Goal: Information Seeking & Learning: Find contact information

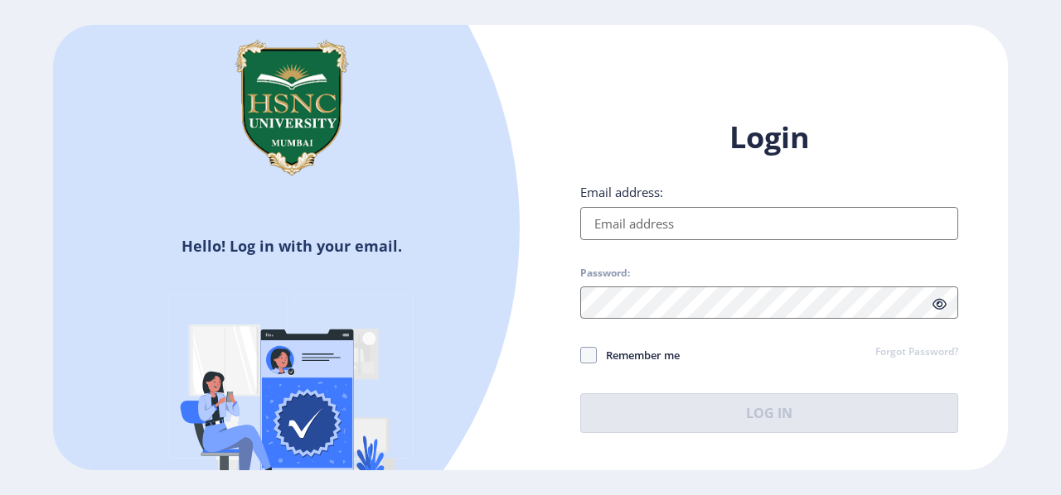
type input "[EMAIL_ADDRESS][DOMAIN_NAME]"
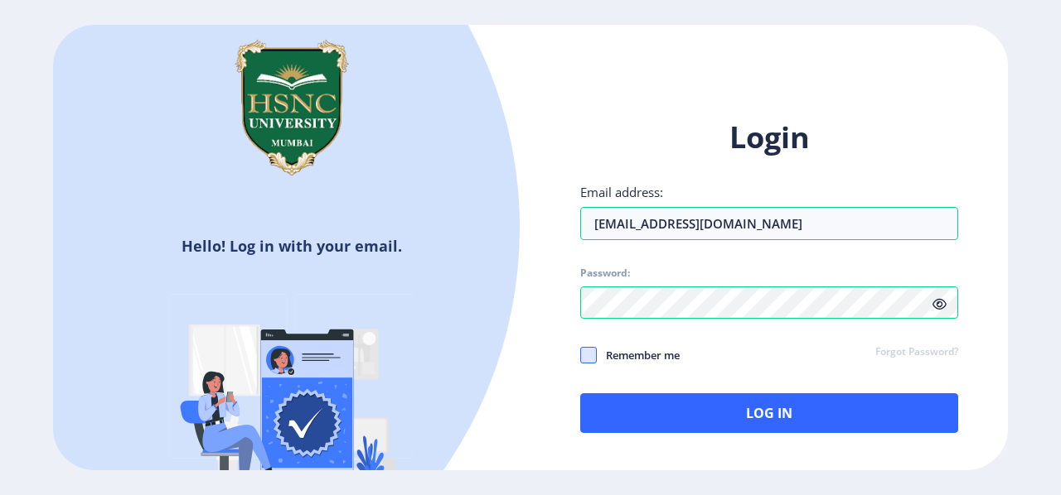
click at [589, 355] on span at bounding box center [588, 355] width 17 height 17
click at [581, 355] on input "Remember me" at bounding box center [580, 355] width 1 height 1
checkbox input "true"
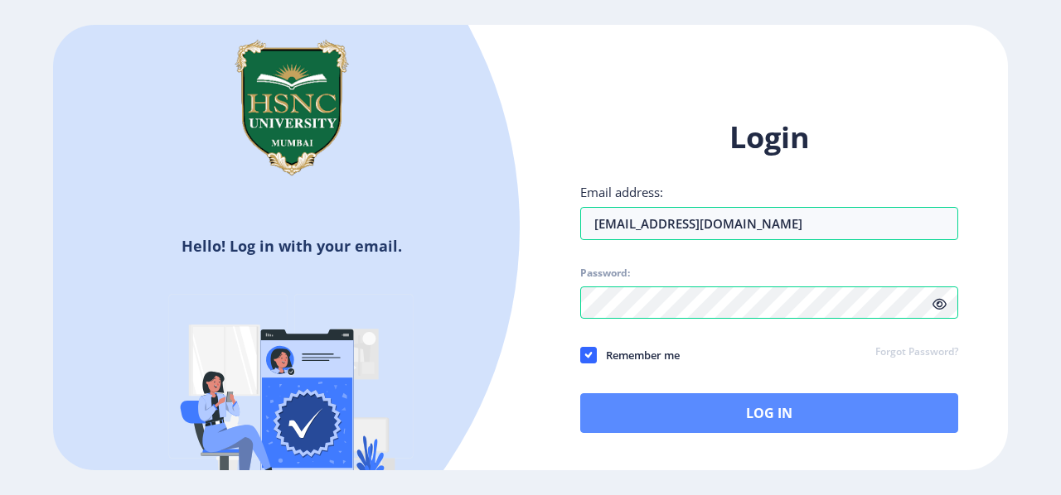
drag, startPoint x: 637, startPoint y: 384, endPoint x: 638, endPoint y: 410, distance: 26.5
click at [638, 410] on div "Login Email address: [EMAIL_ADDRESS][DOMAIN_NAME] Password: Remember me Forgot …" at bounding box center [769, 276] width 378 height 316
click at [638, 410] on button "Log In" at bounding box center [769, 414] width 378 height 40
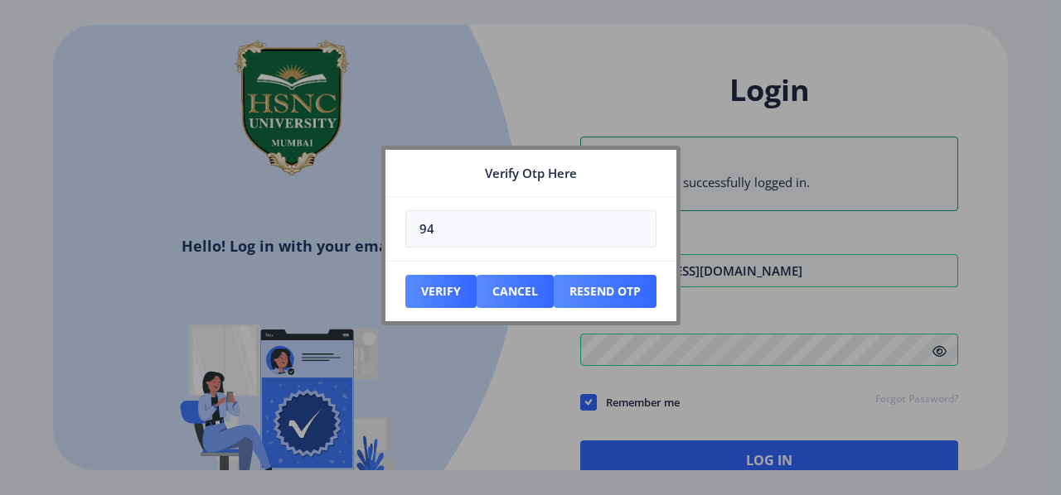
type input "9"
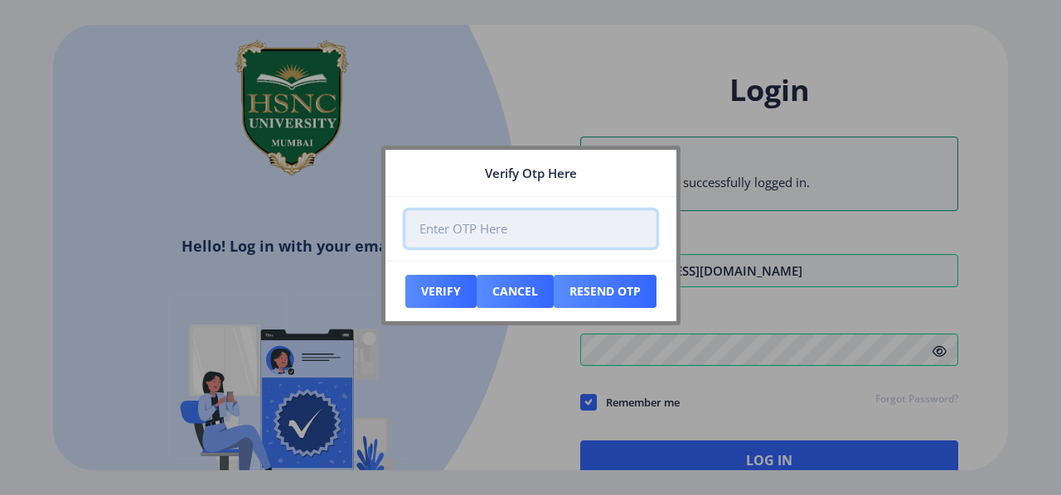
paste input "301969"
type input "301969"
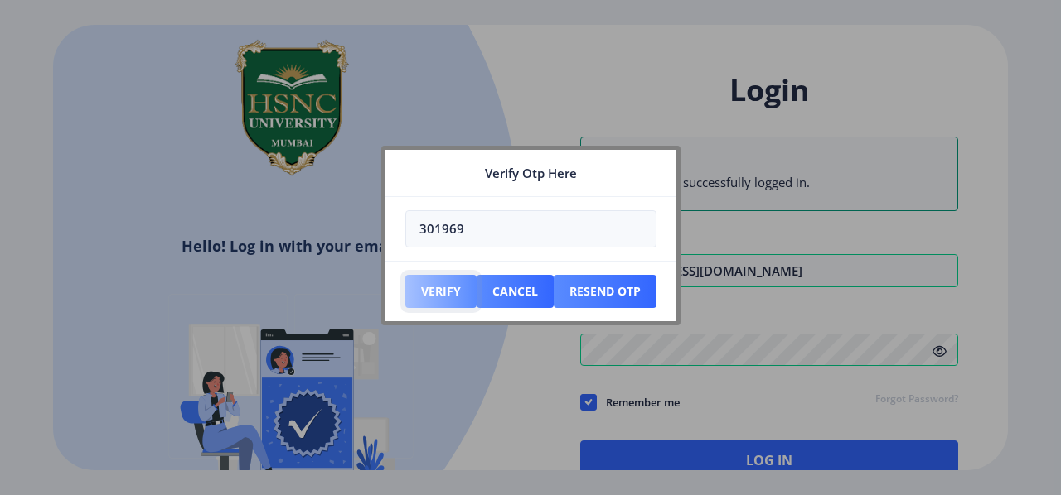
click at [438, 289] on button "Verify" at bounding box center [440, 291] width 71 height 33
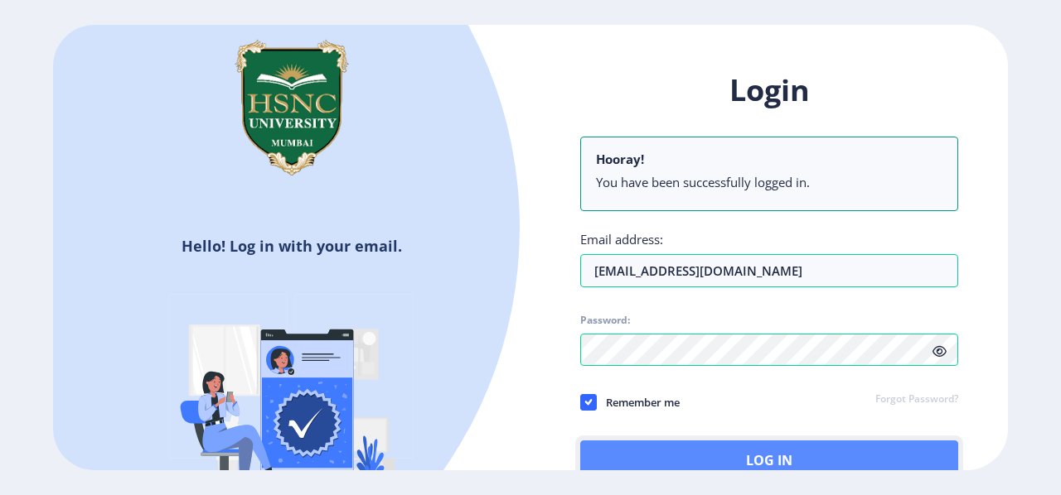
click at [729, 452] on button "Log In" at bounding box center [769, 461] width 378 height 40
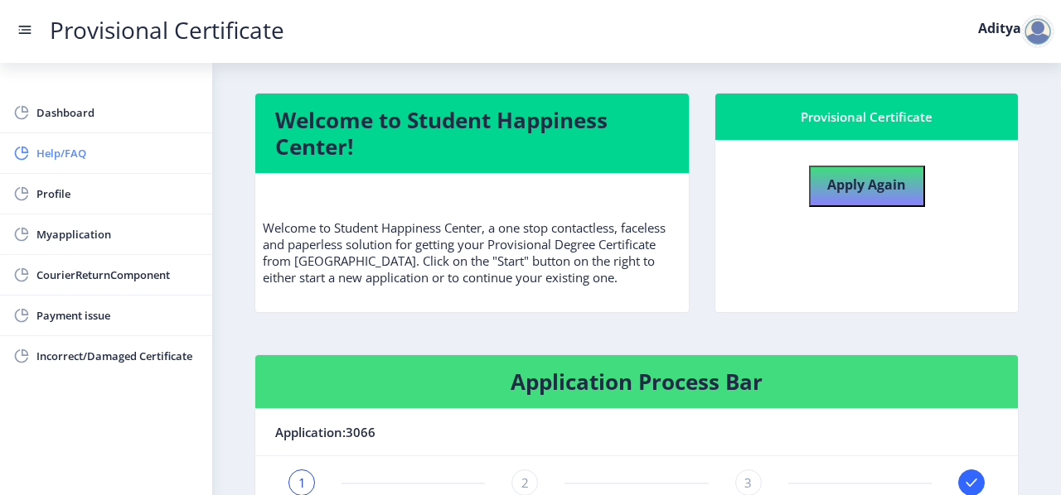
click at [74, 165] on link "Help/FAQ" at bounding box center [106, 153] width 212 height 40
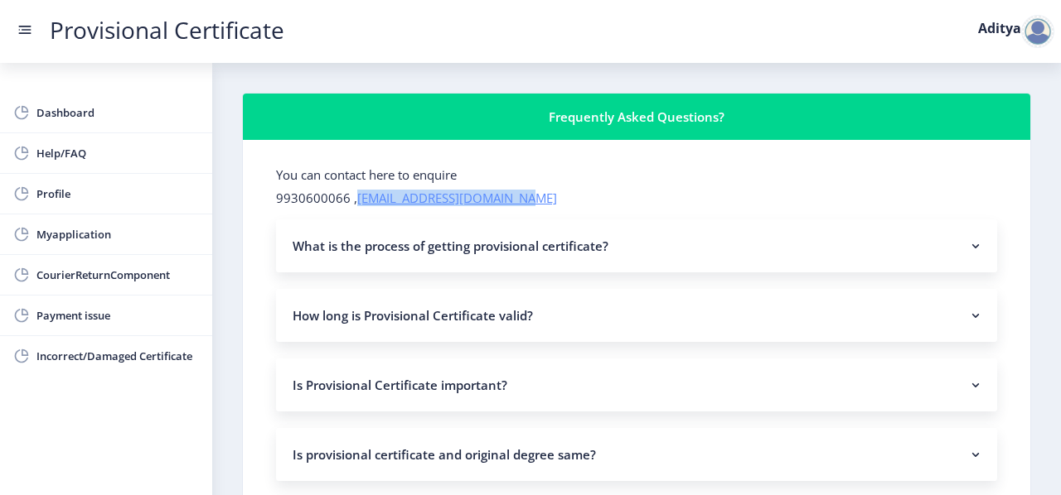
drag, startPoint x: 525, startPoint y: 199, endPoint x: 360, endPoint y: 200, distance: 165.7
click at [360, 200] on p "9930600066 , hsncpdc@studentscenter.in" at bounding box center [636, 198] width 721 height 17
copy link "hsncpdc@studentscenter.in"
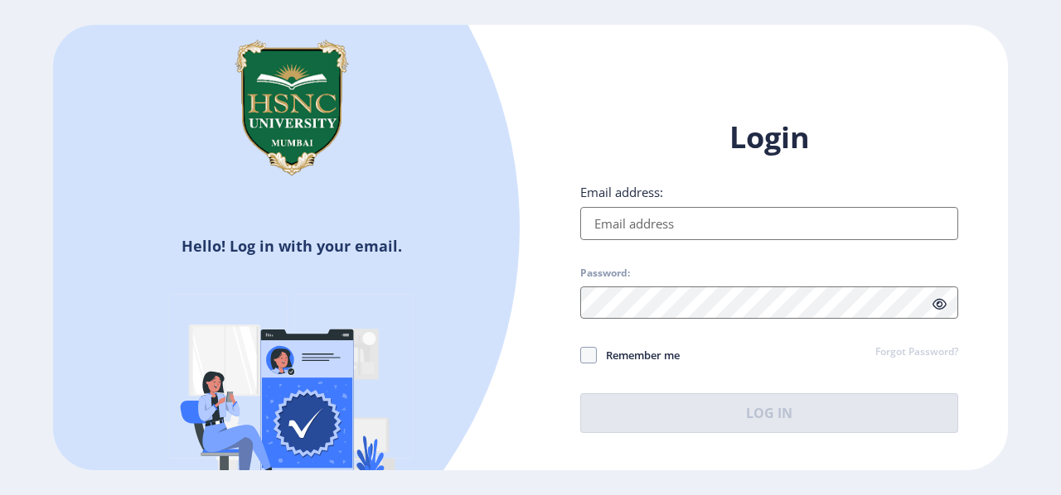
click at [718, 215] on input "Email address:" at bounding box center [769, 223] width 378 height 33
type input "[EMAIL_ADDRESS][DOMAIN_NAME]"
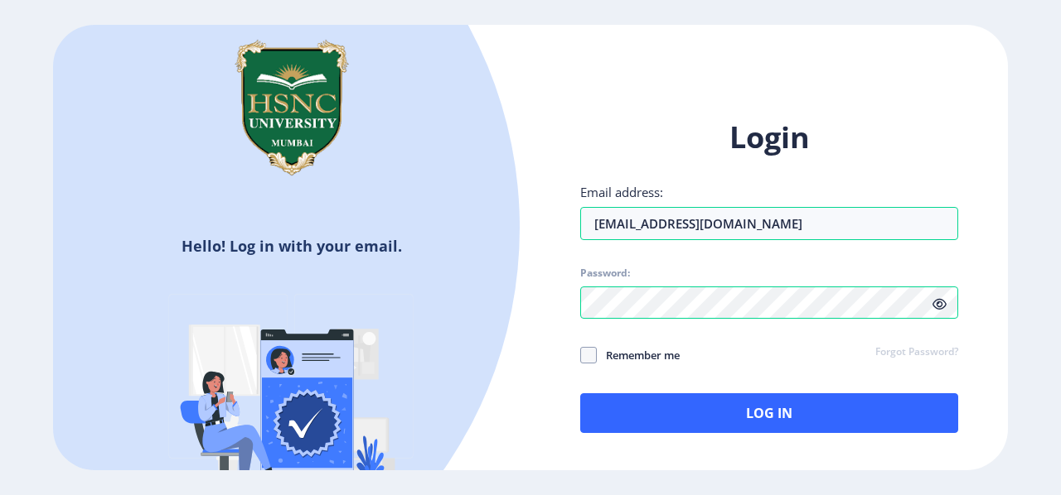
drag, startPoint x: 577, startPoint y: 361, endPoint x: 598, endPoint y: 352, distance: 23.4
click at [598, 352] on div "Login Email address: [EMAIL_ADDRESS][DOMAIN_NAME] Password: Remember me Forgot …" at bounding box center [768, 289] width 477 height 392
click at [598, 352] on span "Remember me" at bounding box center [638, 355] width 83 height 20
click at [581, 355] on input "Remember me" at bounding box center [580, 355] width 1 height 1
checkbox input "true"
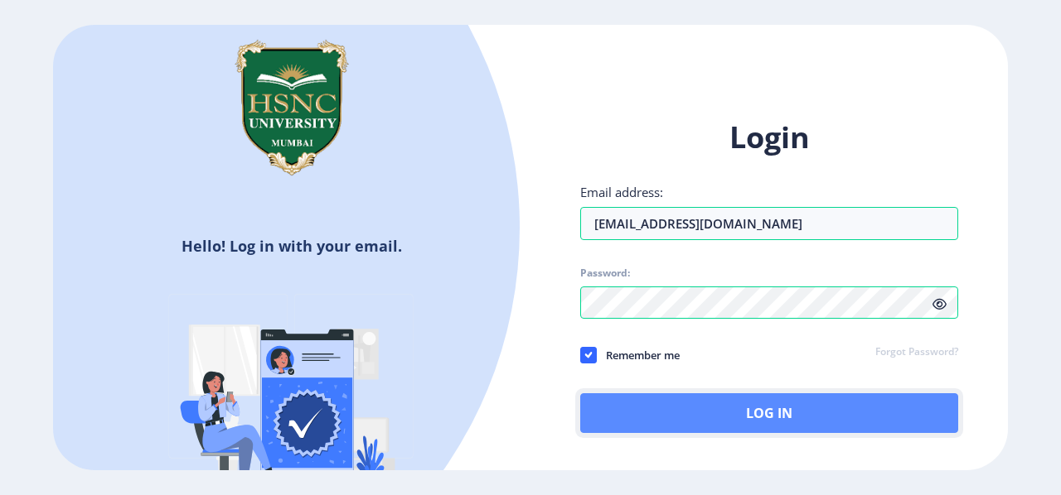
click at [609, 407] on button "Log In" at bounding box center [769, 414] width 378 height 40
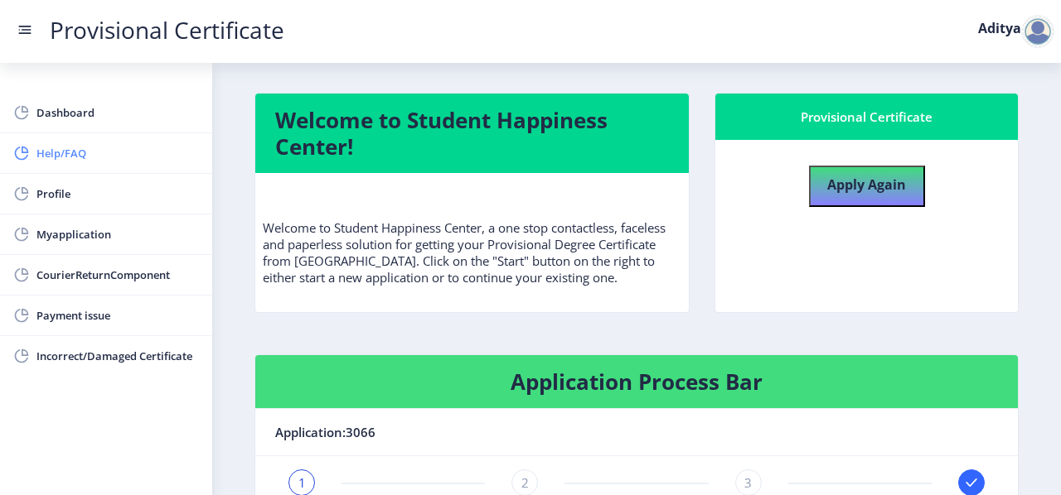
click at [40, 160] on span "Help/FAQ" at bounding box center [117, 153] width 162 height 20
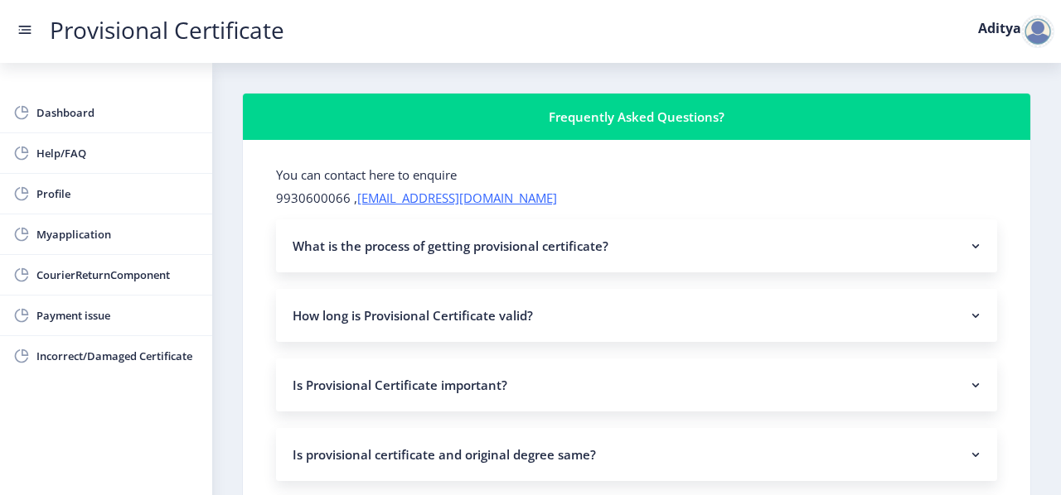
click at [338, 246] on nb-accordion-item-header "What is the process of getting provisional certificate?" at bounding box center [636, 246] width 721 height 53
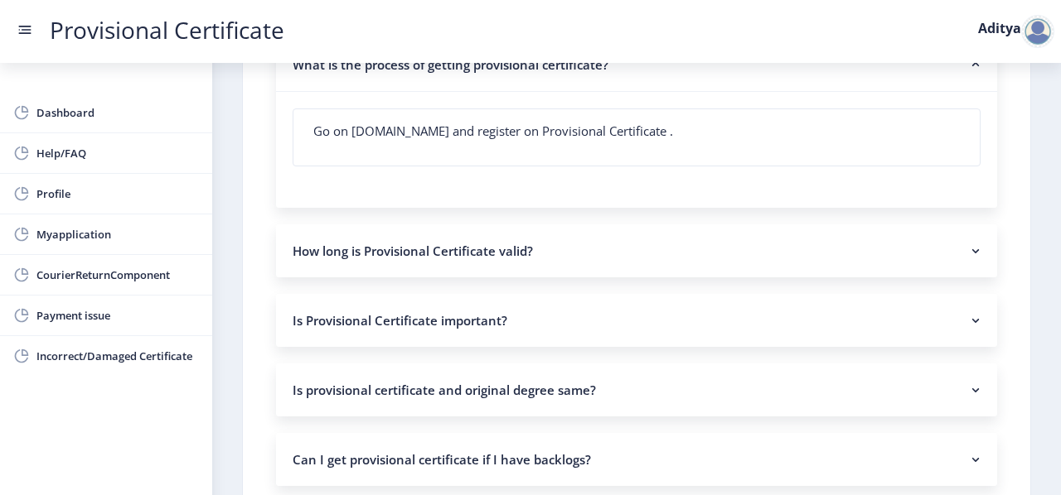
scroll to position [182, 0]
click at [353, 249] on nb-accordion-item-header "How long is Provisional Certificate valid?" at bounding box center [636, 250] width 721 height 53
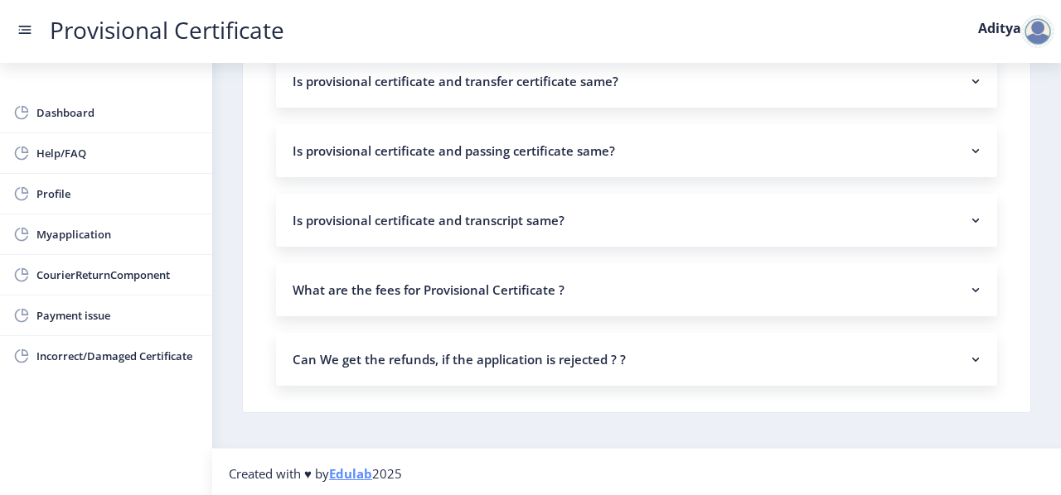
scroll to position [1616, 0]
click at [104, 336] on link "Incorrect/Damaged Certificate" at bounding box center [106, 356] width 212 height 40
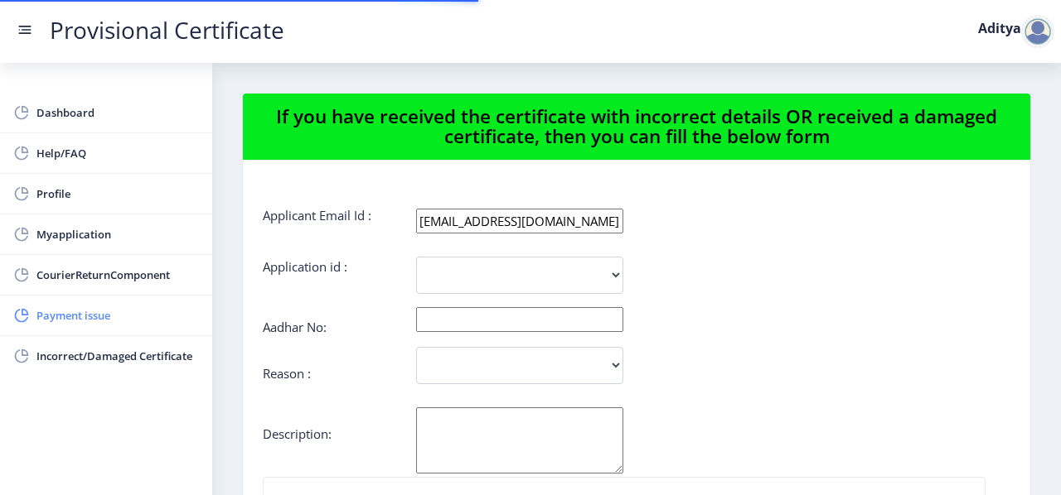
click at [101, 301] on link "Payment issue" at bounding box center [106, 316] width 212 height 40
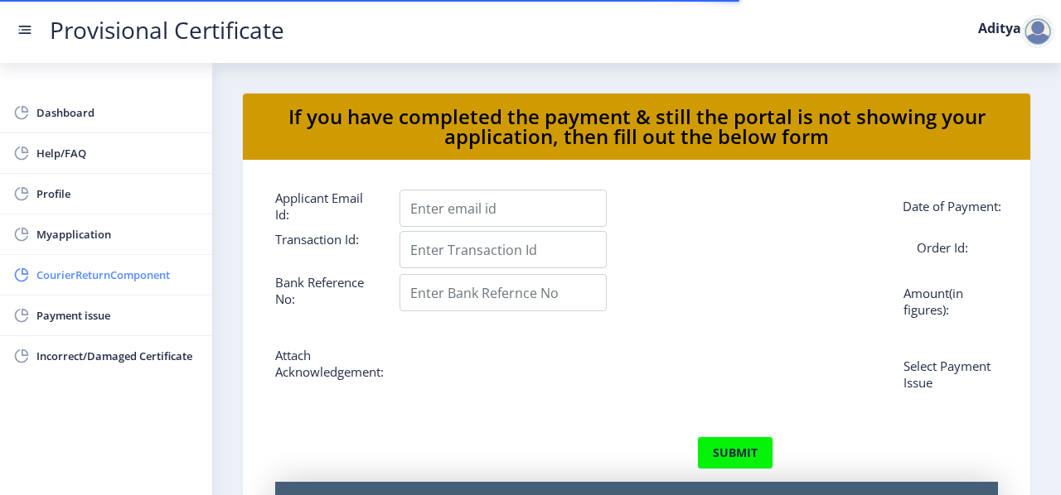
click at [104, 283] on span "CourierReturnComponent" at bounding box center [117, 275] width 162 height 20
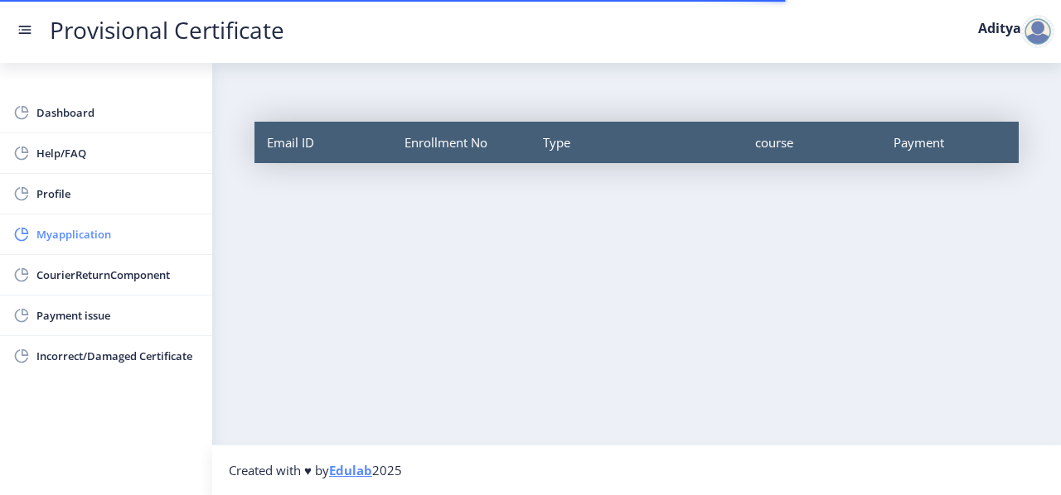
click at [108, 235] on span "Myapplication" at bounding box center [117, 235] width 162 height 20
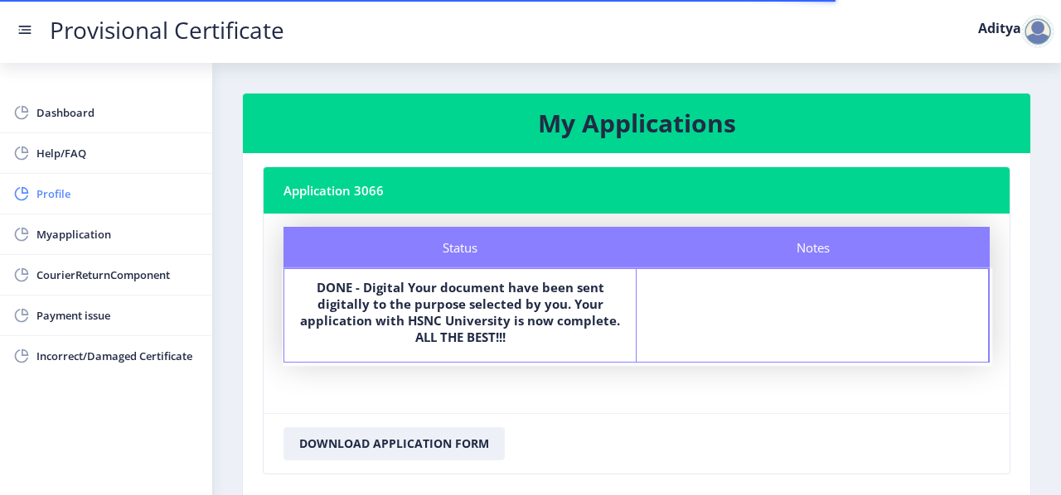
click at [87, 176] on link "Profile" at bounding box center [106, 194] width 212 height 40
select select "Male"
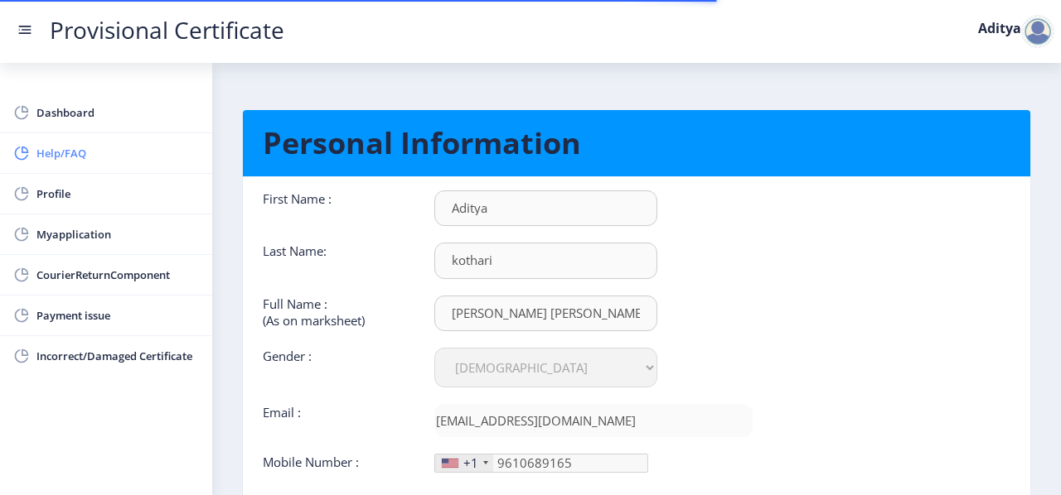
click at [92, 156] on span "Help/FAQ" at bounding box center [117, 153] width 162 height 20
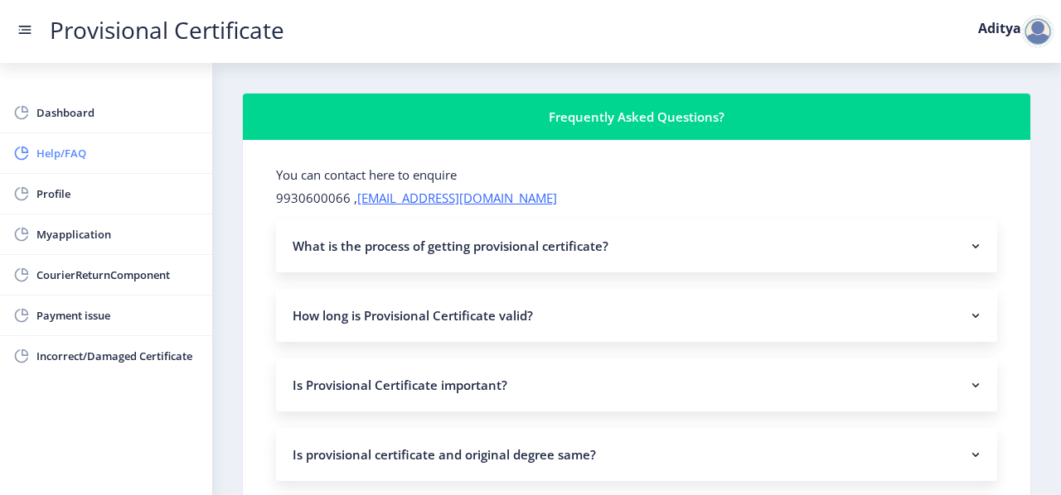
click at [92, 133] on link "Help/FAQ" at bounding box center [106, 153] width 212 height 40
click at [89, 118] on span "Dashboard" at bounding box center [117, 113] width 162 height 20
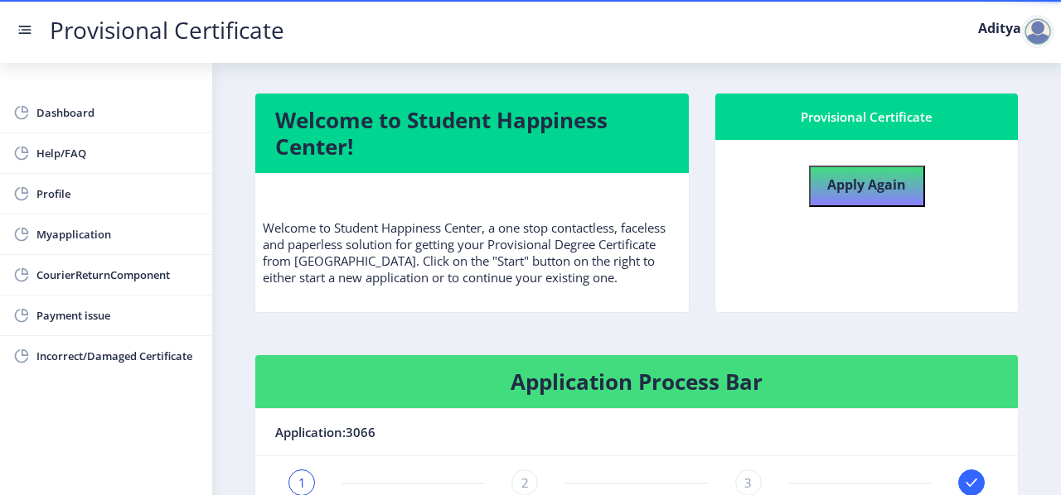
click at [29, 29] on rect at bounding box center [25, 30] width 17 height 17
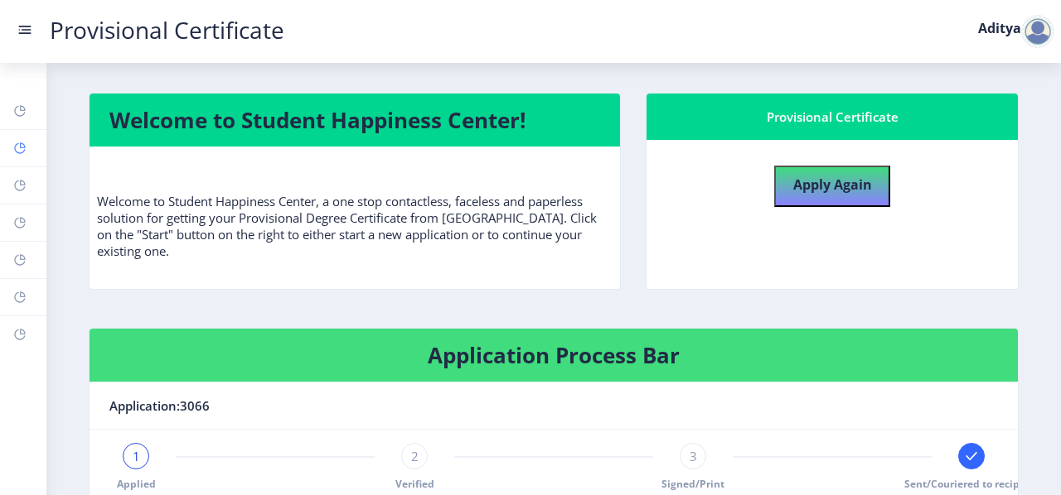
click at [23, 148] on rect at bounding box center [19, 148] width 13 height 13
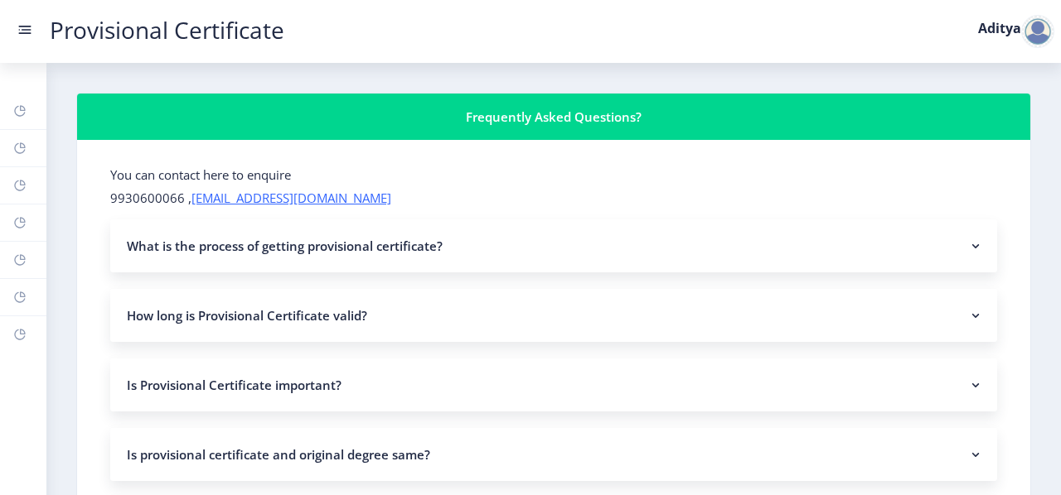
drag, startPoint x: 300, startPoint y: 209, endPoint x: 307, endPoint y: 201, distance: 10.5
click at [307, 201] on link "[EMAIL_ADDRESS][DOMAIN_NAME]" at bounding box center [291, 198] width 200 height 17
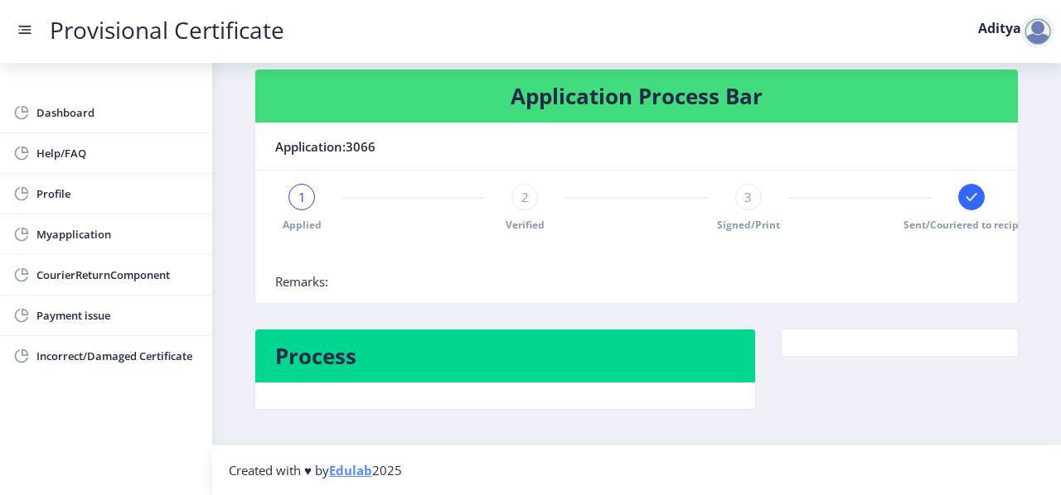
scroll to position [287, 0]
